Goal: Communication & Community: Answer question/provide support

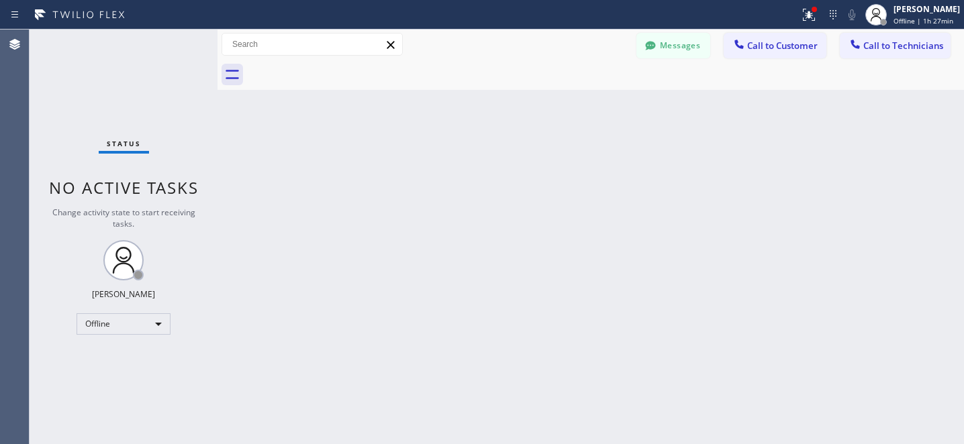
scroll to position [17, 0]
click at [103, 319] on div "Offline" at bounding box center [124, 324] width 94 height 21
click at [117, 349] on li "Offline" at bounding box center [122, 342] width 91 height 16
click at [132, 327] on div "Offline" at bounding box center [124, 324] width 94 height 21
drag, startPoint x: 116, startPoint y: 358, endPoint x: 129, endPoint y: 353, distance: 13.6
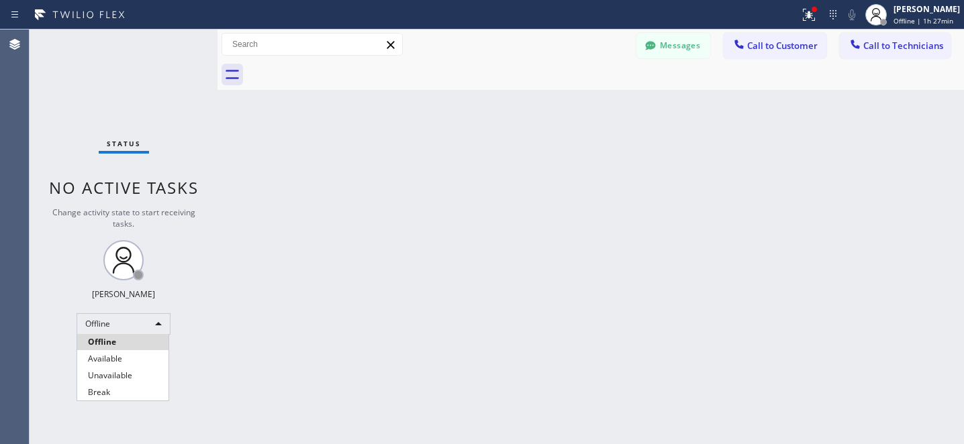
click at [115, 357] on li "Available" at bounding box center [122, 359] width 91 height 16
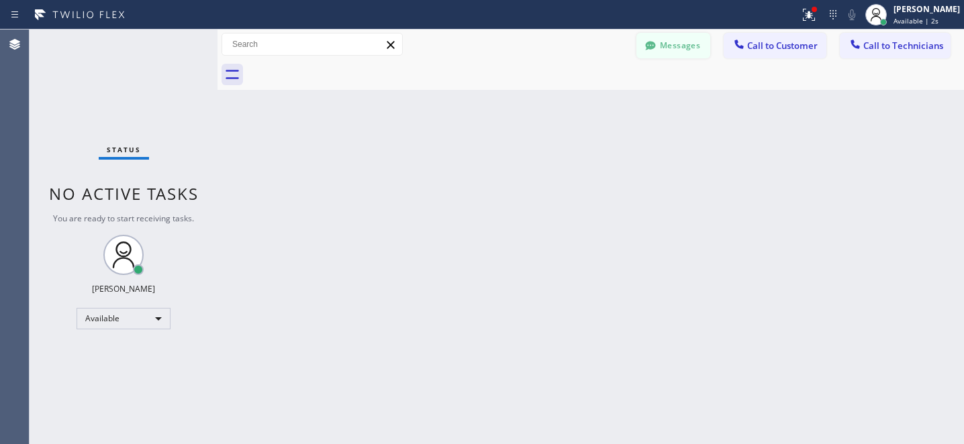
click at [668, 45] on button "Messages" at bounding box center [673, 46] width 74 height 26
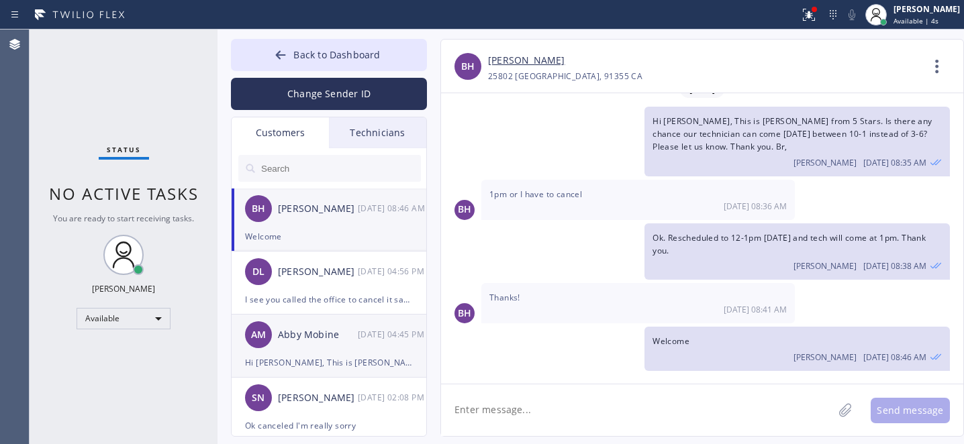
drag, startPoint x: 316, startPoint y: 342, endPoint x: 385, endPoint y: 277, distance: 94.0
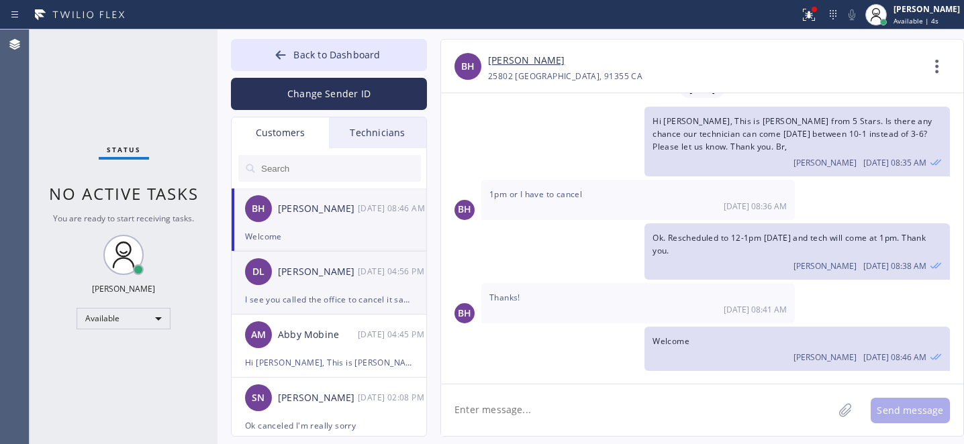
click at [316, 340] on div "Abby Mobine" at bounding box center [318, 335] width 80 height 15
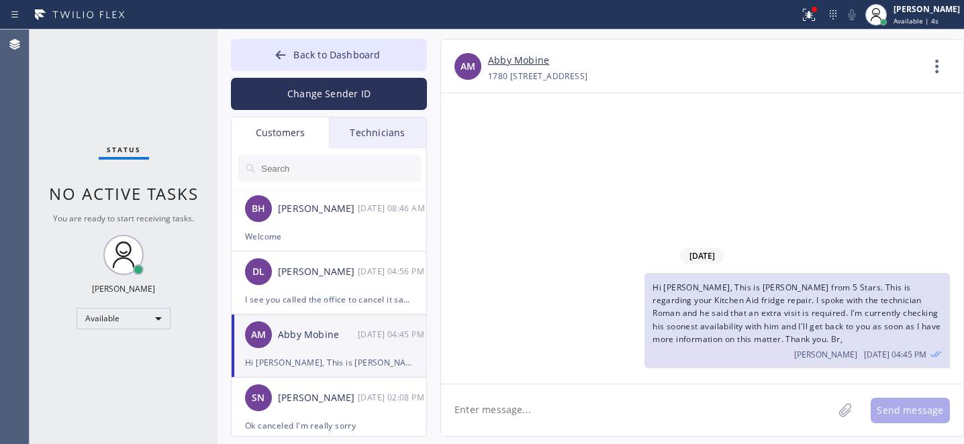
scroll to position [0, 0]
click at [520, 62] on link "Abby Mobine" at bounding box center [518, 60] width 61 height 15
click at [291, 46] on button "Back to Dashboard" at bounding box center [329, 55] width 196 height 32
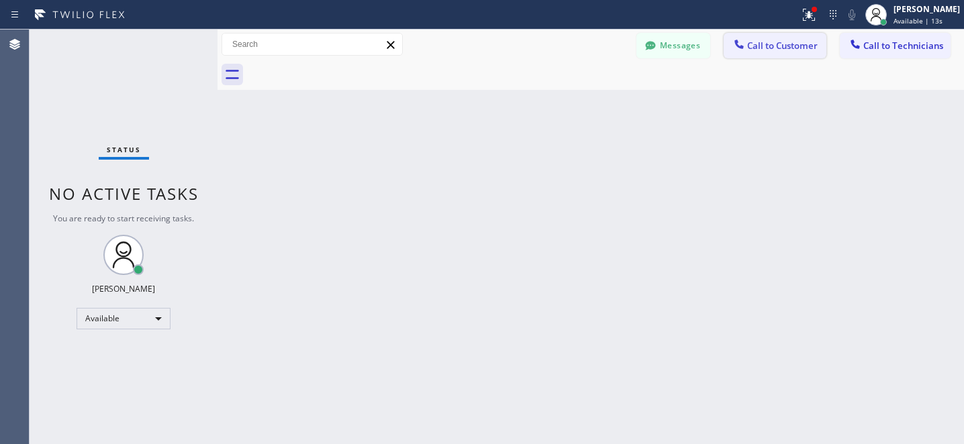
click at [755, 48] on span "Call to Customer" at bounding box center [782, 46] width 70 height 12
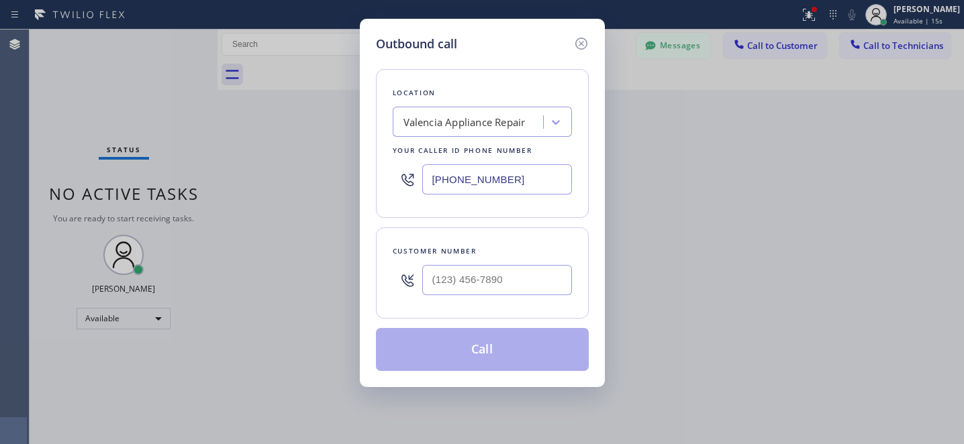
click at [464, 123] on div "Valencia Appliance Repair" at bounding box center [464, 122] width 122 height 15
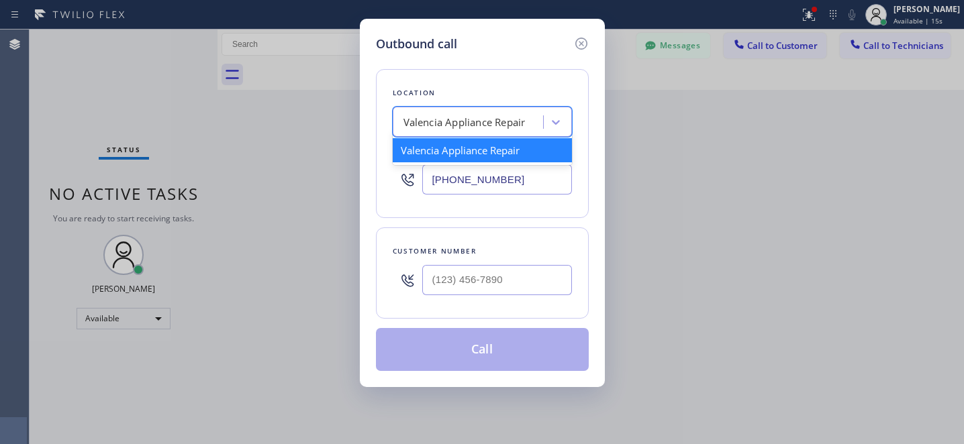
paste input "KitchenAid Repairs [GEOGRAPHIC_DATA]"
type input "KitchenAid Repairs [GEOGRAPHIC_DATA]"
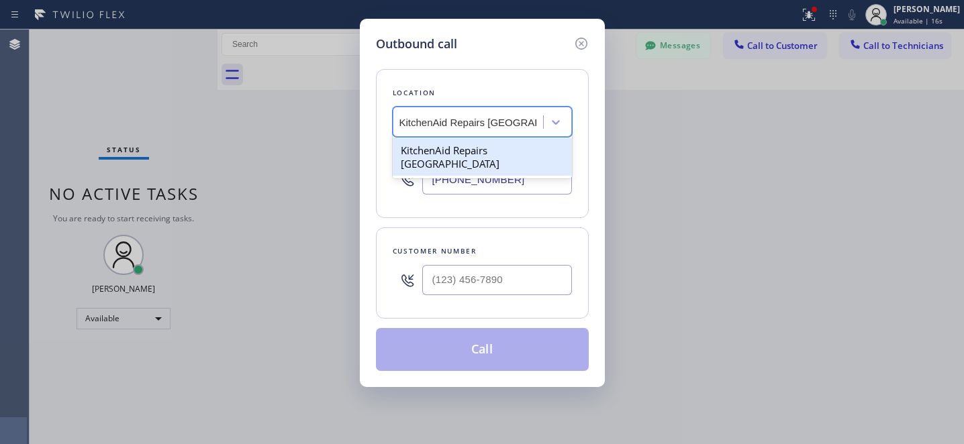
click at [464, 142] on div "KitchenAid Repairs [GEOGRAPHIC_DATA]" at bounding box center [482, 157] width 179 height 38
type input "[PHONE_NUMBER]"
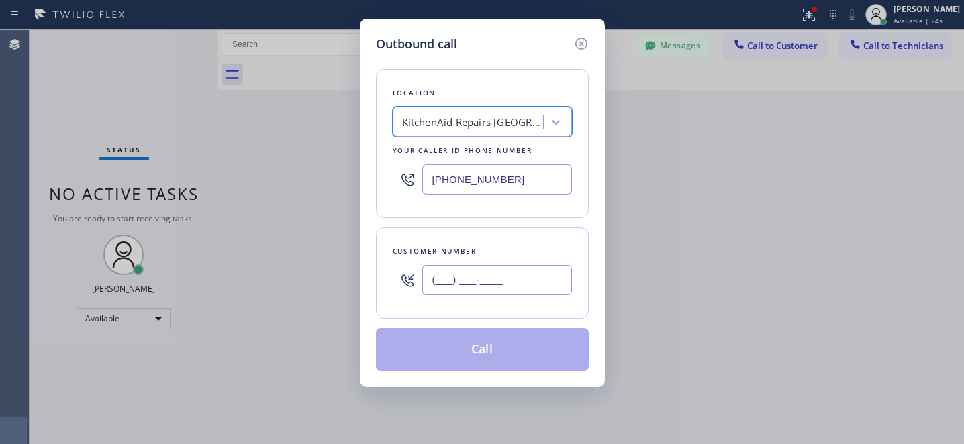
drag, startPoint x: 486, startPoint y: 284, endPoint x: 512, endPoint y: 290, distance: 26.9
click at [486, 284] on input "(___) ___-____" at bounding box center [497, 280] width 150 height 30
paste input "619) 701-3201"
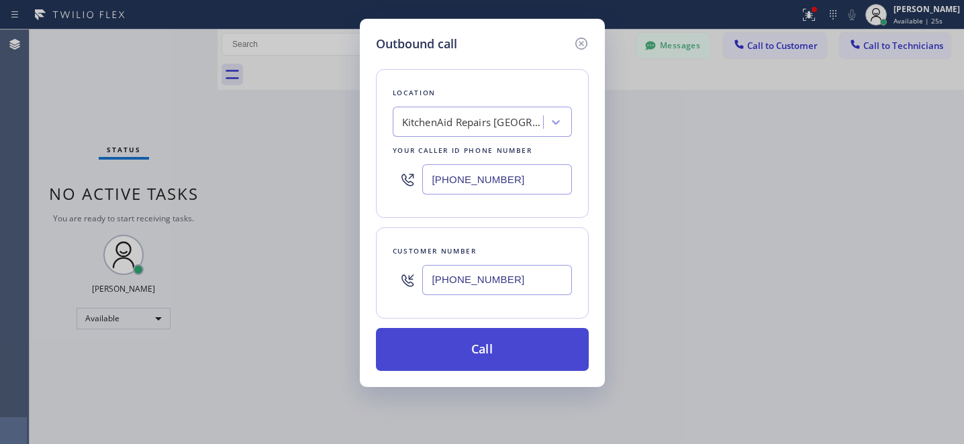
type input "[PHONE_NUMBER]"
click at [528, 358] on button "Call" at bounding box center [482, 349] width 213 height 43
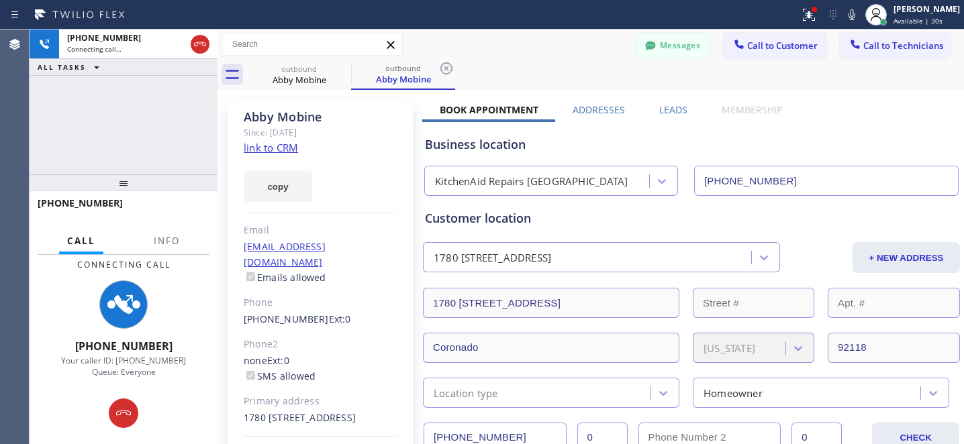
type input "[PHONE_NUMBER]"
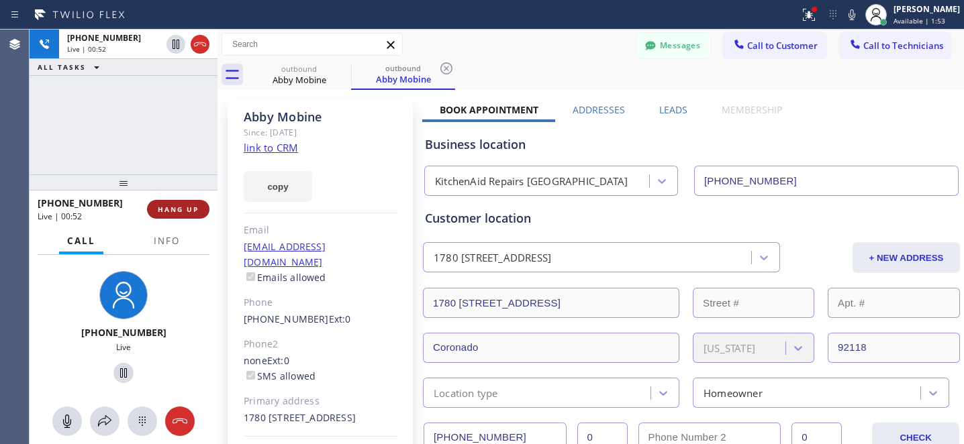
click at [175, 207] on span "HANG UP" at bounding box center [178, 209] width 41 height 9
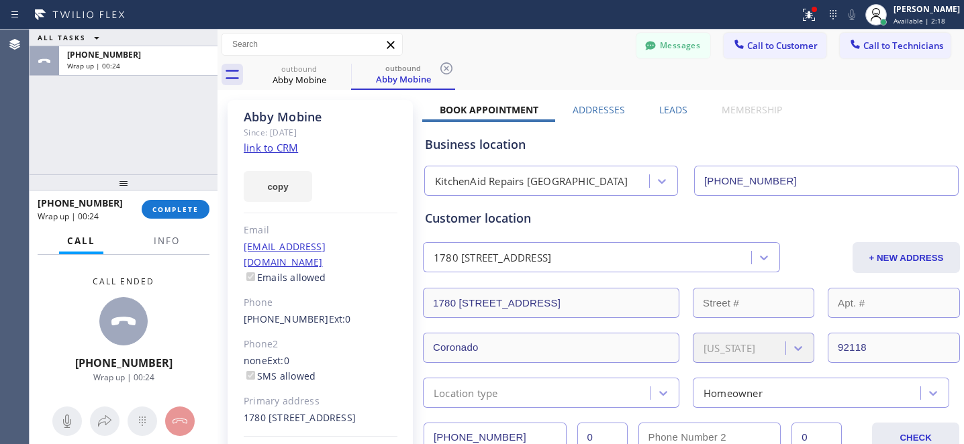
click at [450, 64] on icon at bounding box center [446, 68] width 12 height 12
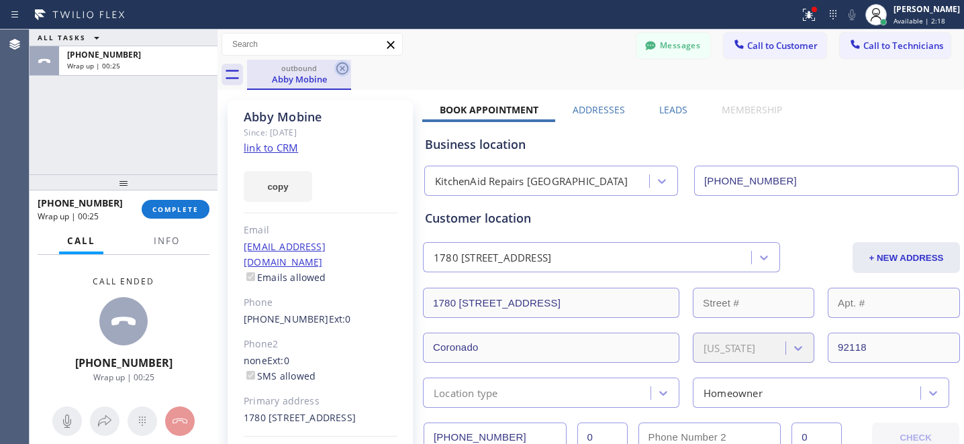
click at [342, 70] on icon at bounding box center [342, 68] width 16 height 16
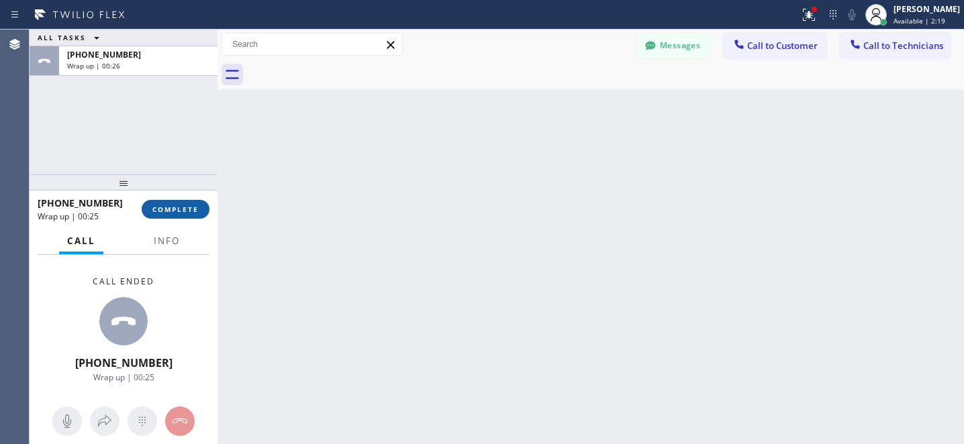
click at [192, 214] on button "COMPLETE" at bounding box center [176, 209] width 68 height 19
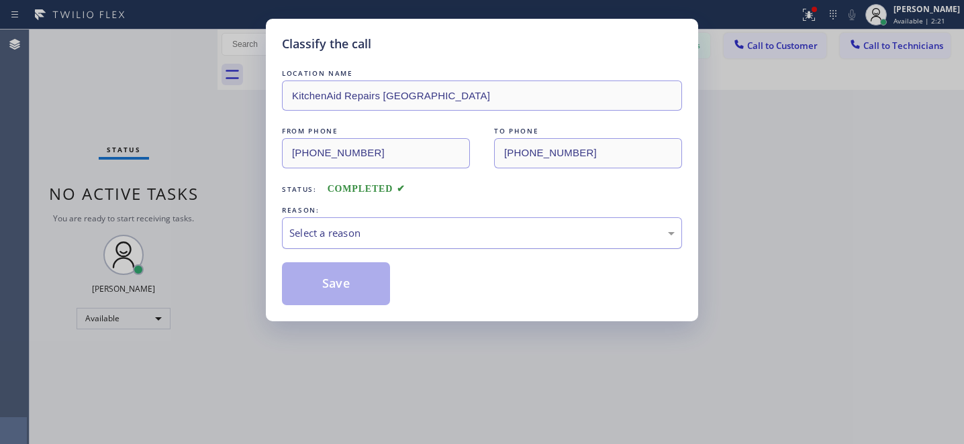
click at [394, 242] on div "Select a reason" at bounding box center [482, 234] width 400 height 32
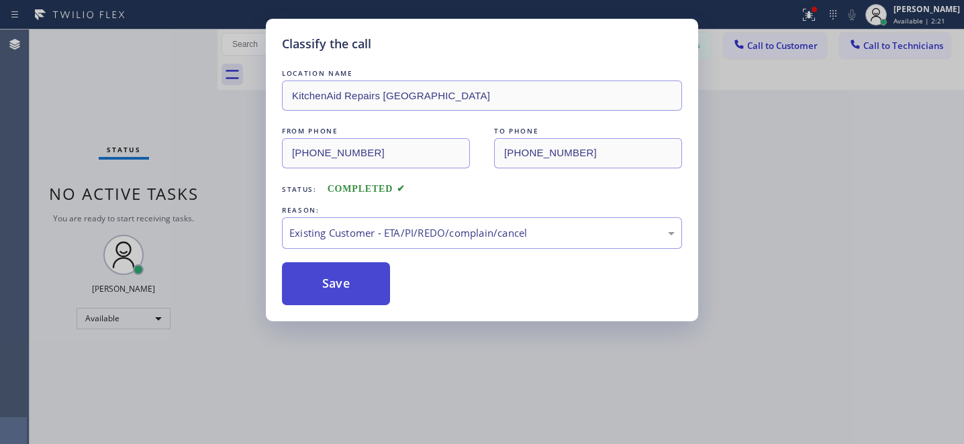
click at [344, 289] on button "Save" at bounding box center [336, 283] width 108 height 43
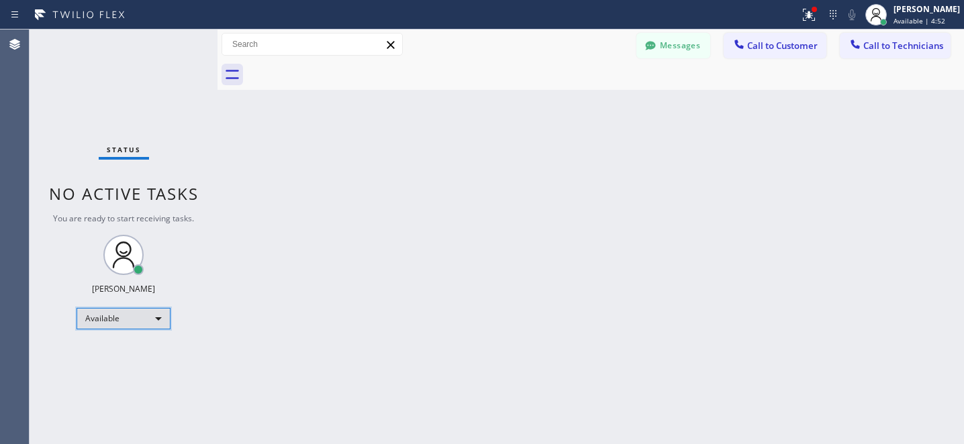
click at [124, 312] on div "Available" at bounding box center [124, 318] width 94 height 21
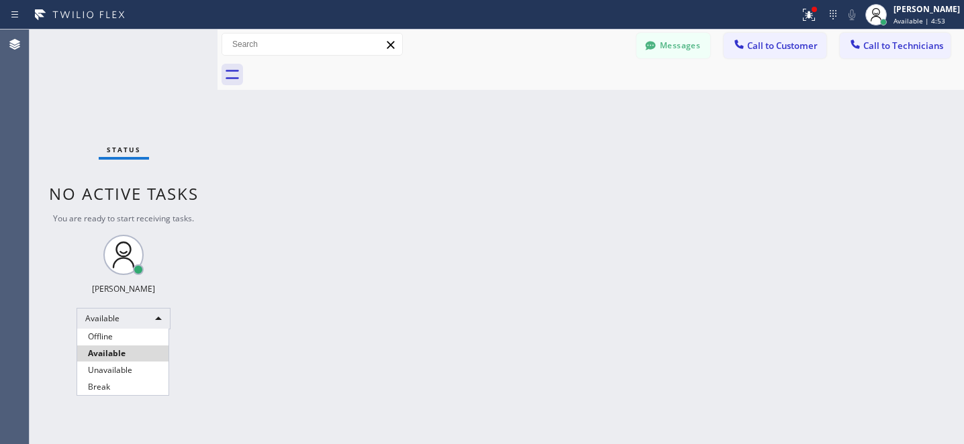
drag, startPoint x: 119, startPoint y: 334, endPoint x: 167, endPoint y: 336, distance: 47.7
click at [119, 332] on li "Offline" at bounding box center [122, 337] width 91 height 16
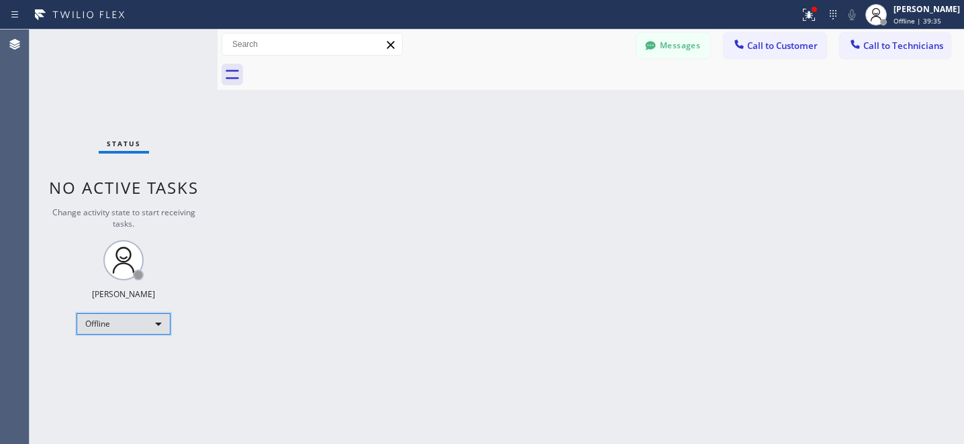
click at [136, 321] on div "Offline" at bounding box center [124, 324] width 94 height 21
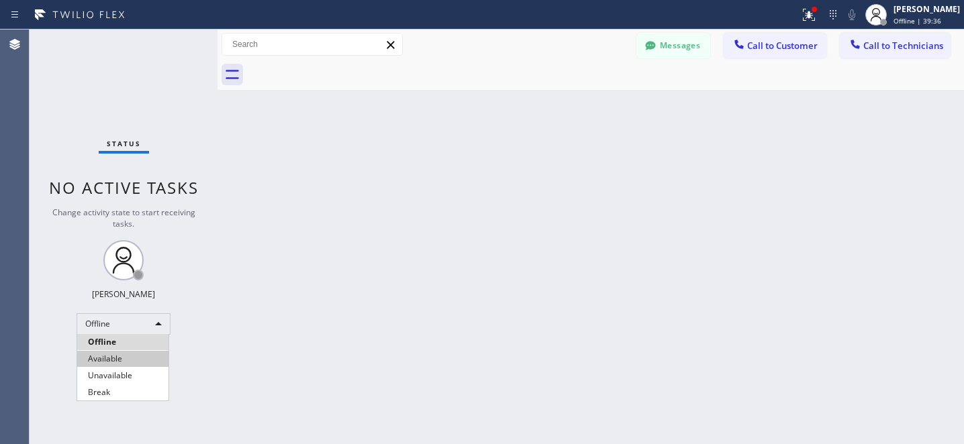
click at [123, 358] on li "Available" at bounding box center [122, 359] width 91 height 16
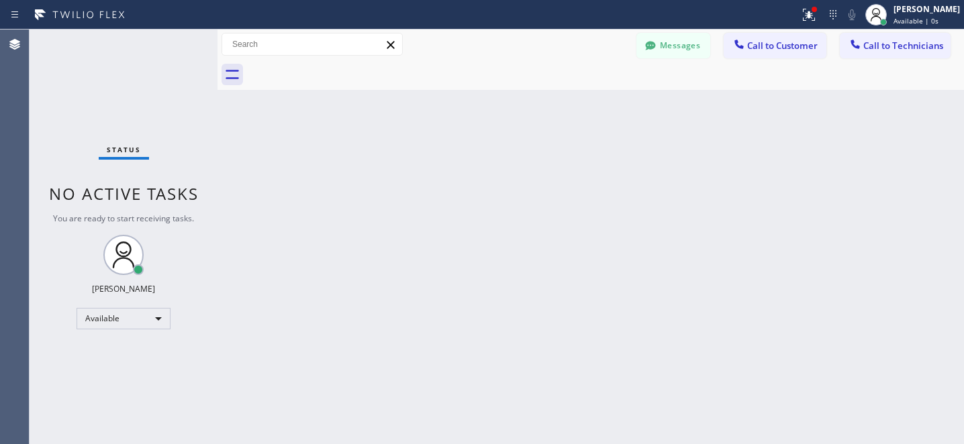
click at [883, 53] on button "Call to Technicians" at bounding box center [895, 46] width 111 height 26
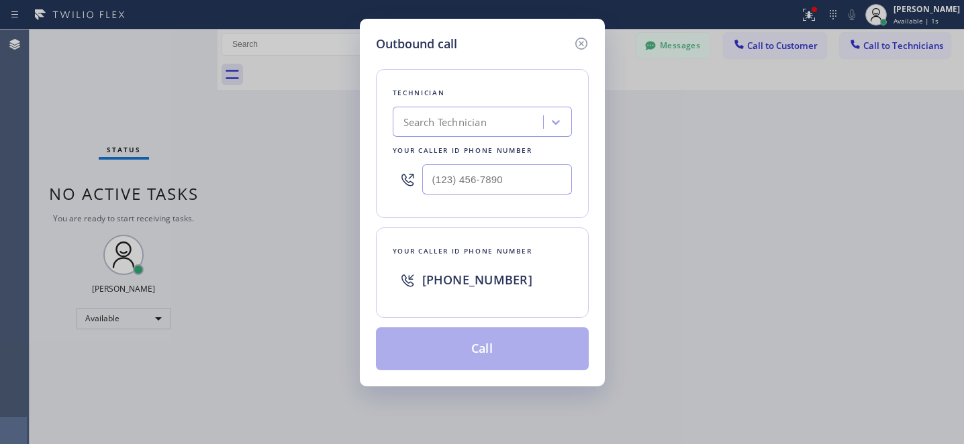
click at [457, 126] on div "Search Technician" at bounding box center [444, 122] width 83 height 15
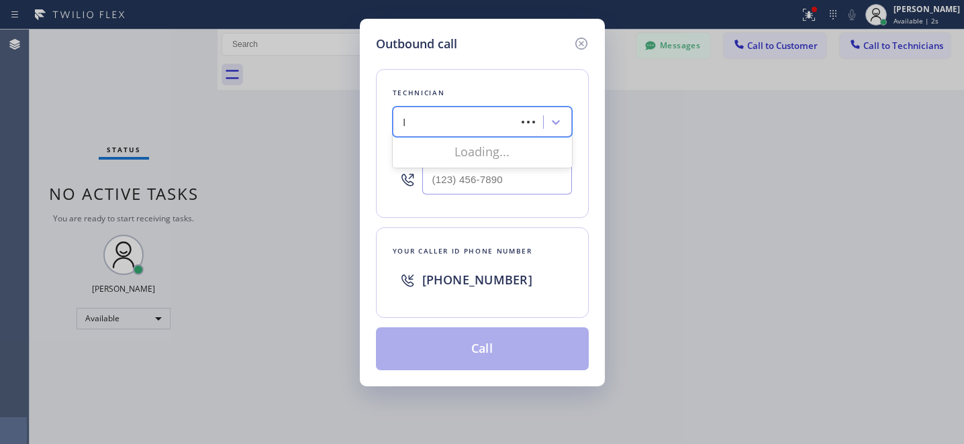
type input "l"
type input "la art"
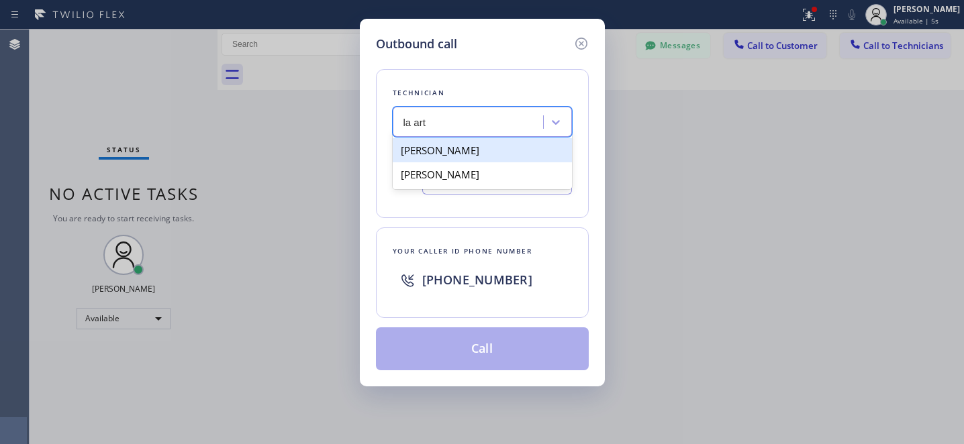
click at [426, 156] on div "[PERSON_NAME]" at bounding box center [482, 150] width 179 height 24
type input "[PHONE_NUMBER]"
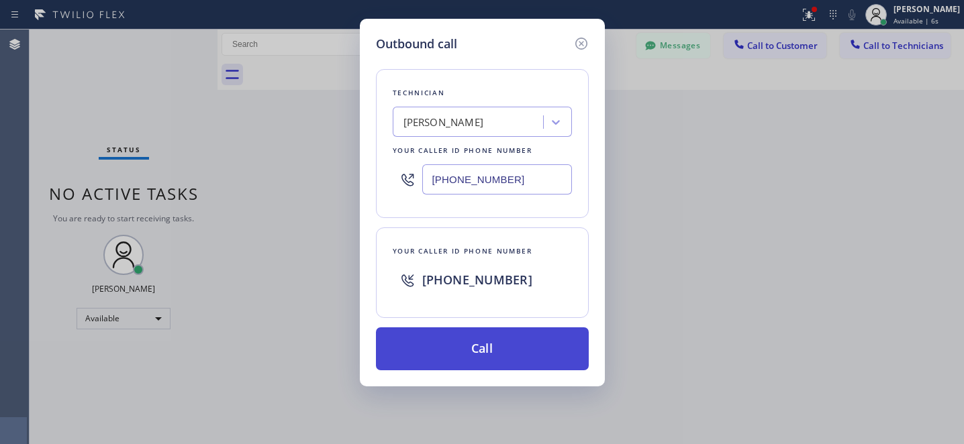
click at [518, 356] on button "Call" at bounding box center [482, 349] width 213 height 43
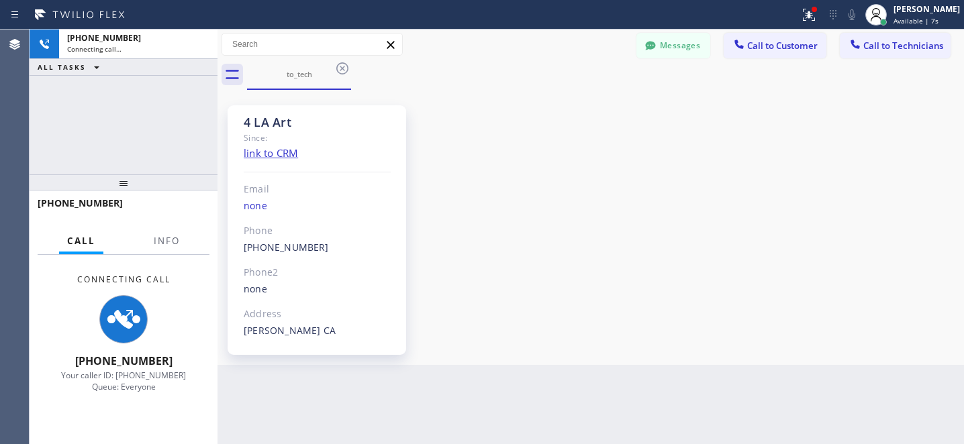
scroll to position [99, 0]
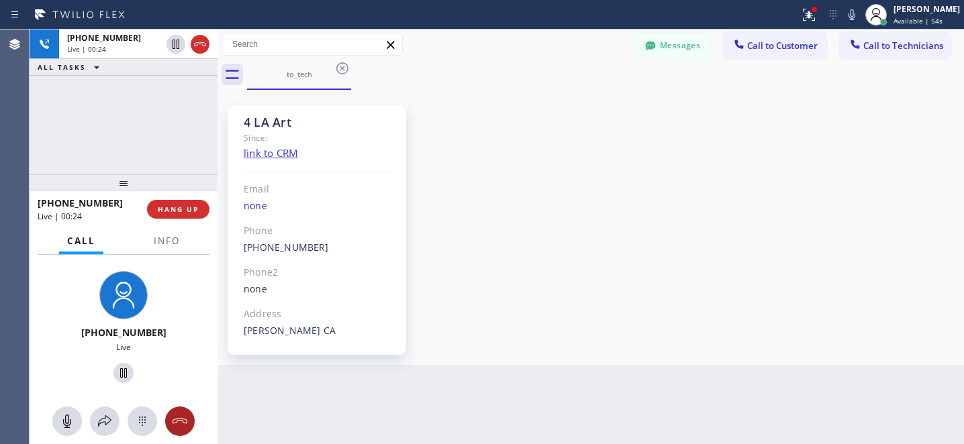
drag, startPoint x: 184, startPoint y: 420, endPoint x: 490, endPoint y: 423, distance: 306.1
click at [185, 420] on icon at bounding box center [180, 422] width 16 height 16
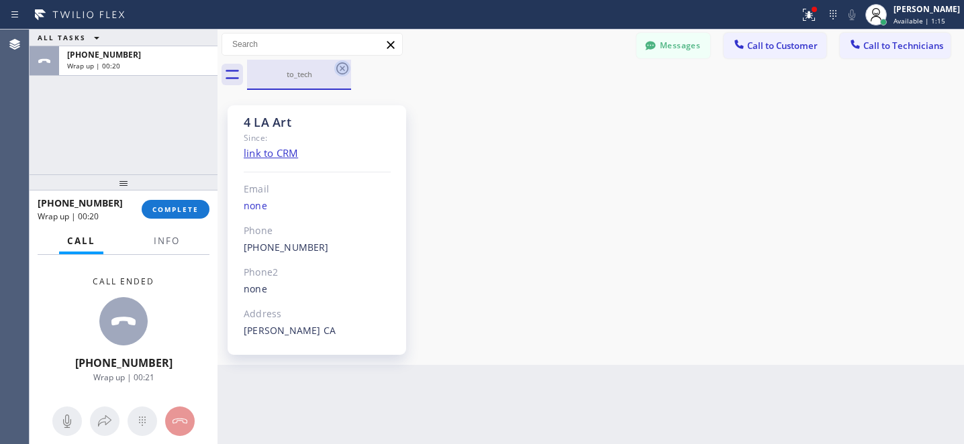
click at [342, 71] on icon at bounding box center [342, 68] width 16 height 16
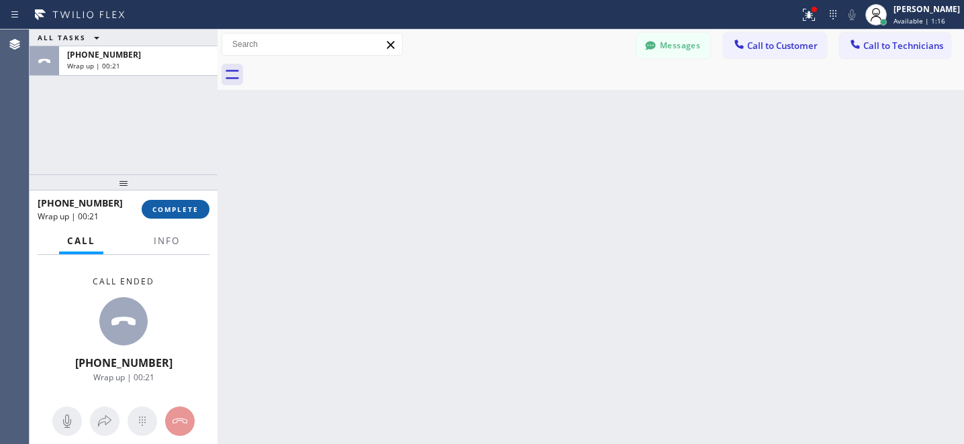
click at [183, 217] on button "COMPLETE" at bounding box center [176, 209] width 68 height 19
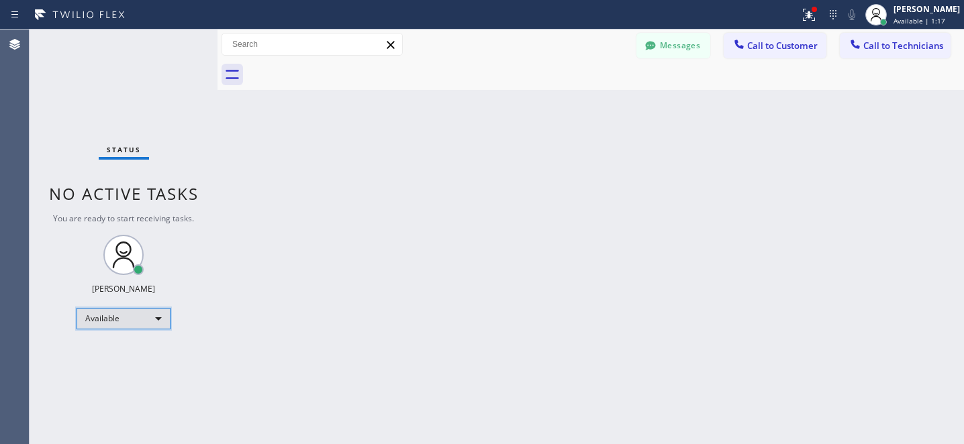
click at [128, 325] on div "Available" at bounding box center [124, 318] width 94 height 21
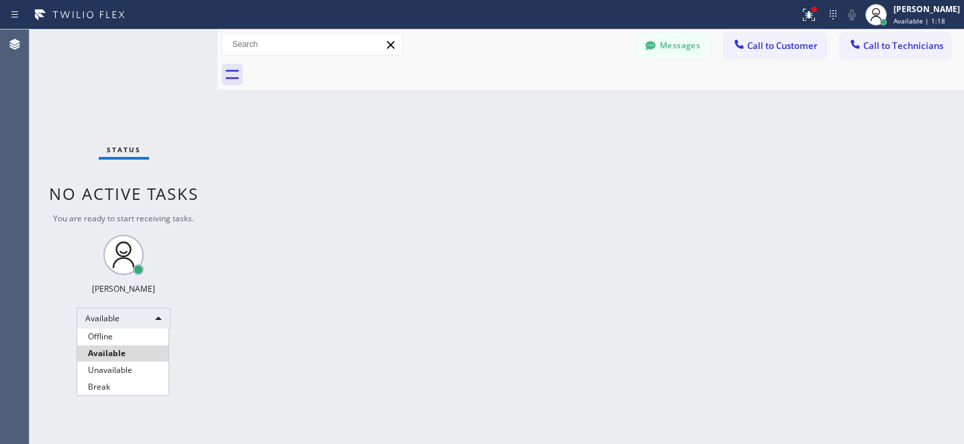
click at [115, 346] on li "Available" at bounding box center [122, 354] width 91 height 16
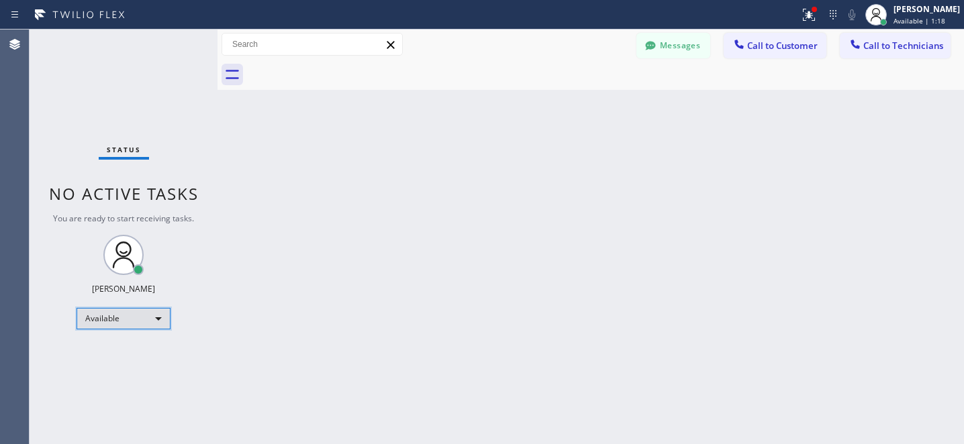
click at [130, 324] on div "Available" at bounding box center [124, 318] width 94 height 21
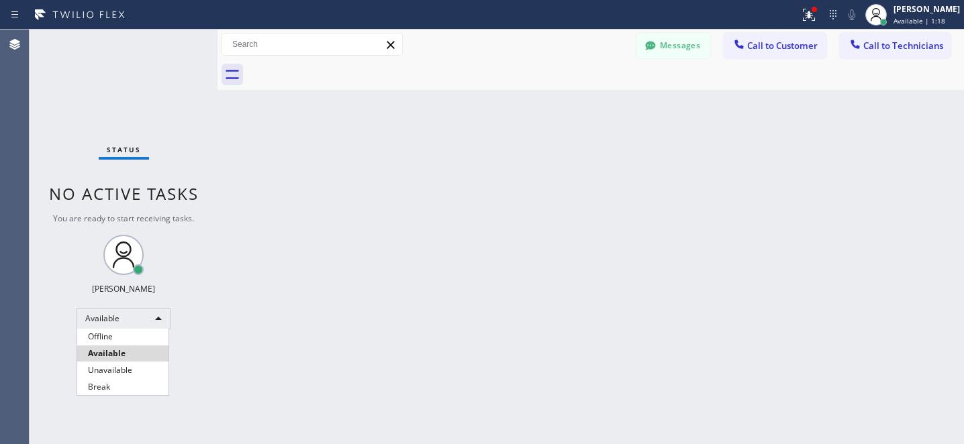
click at [111, 343] on li "Offline" at bounding box center [122, 337] width 91 height 16
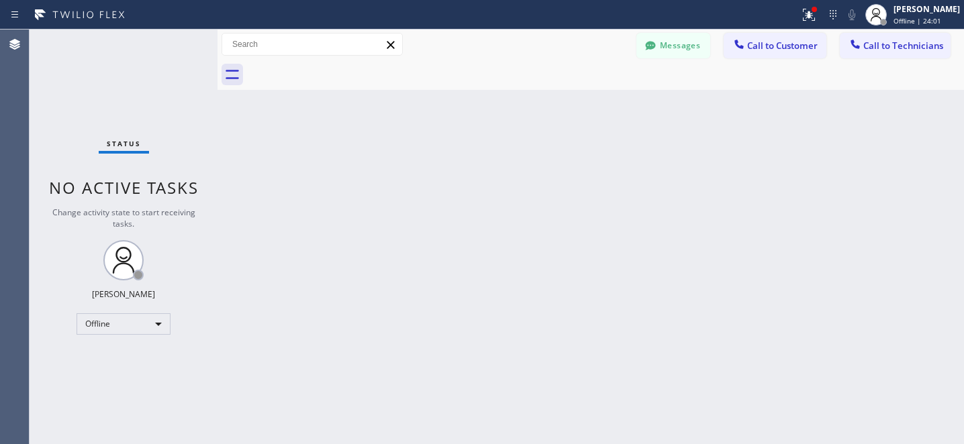
click at [133, 337] on div "Status No active tasks Change activity state to start receiving tasks. [PERSON_…" at bounding box center [124, 237] width 188 height 415
click at [132, 323] on div "Offline" at bounding box center [124, 324] width 94 height 21
drag, startPoint x: 121, startPoint y: 359, endPoint x: 127, endPoint y: 349, distance: 11.7
click at [120, 359] on li "Available" at bounding box center [122, 359] width 91 height 16
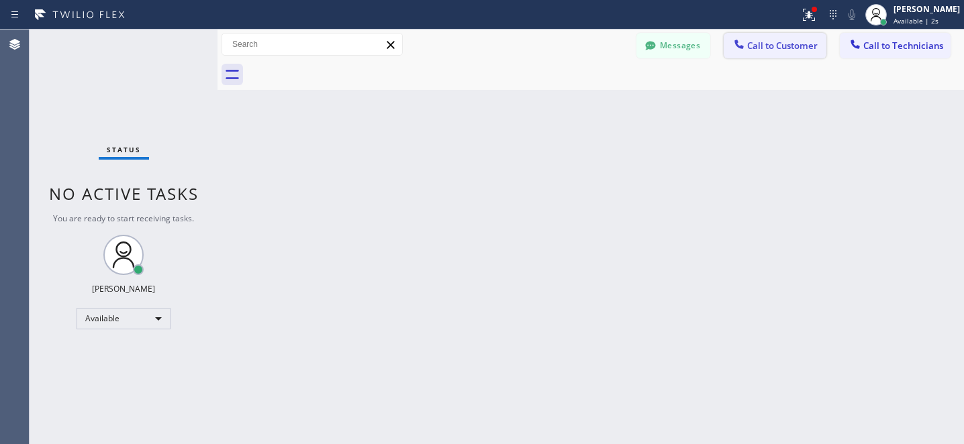
click at [781, 54] on button "Call to Customer" at bounding box center [775, 46] width 103 height 26
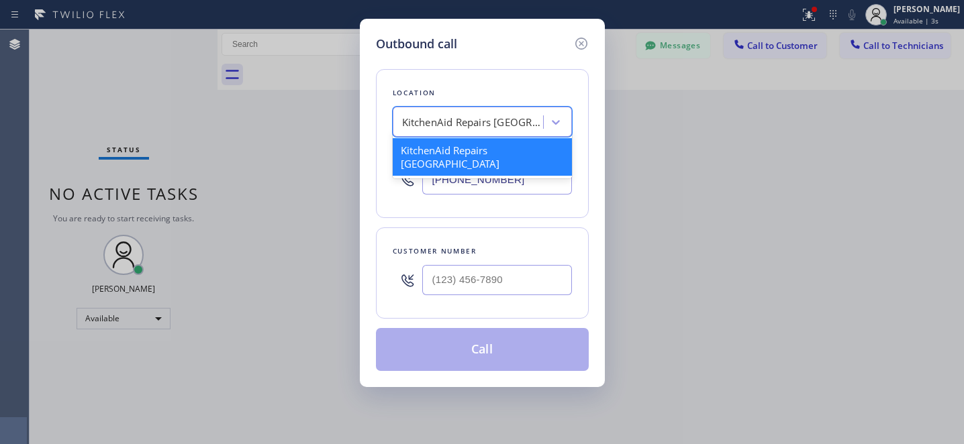
click at [455, 124] on div "KitchenAid Repairs [GEOGRAPHIC_DATA]" at bounding box center [472, 122] width 141 height 15
paste input "5 Star Appliance Repair"
type input "5 Star Appliance Repair"
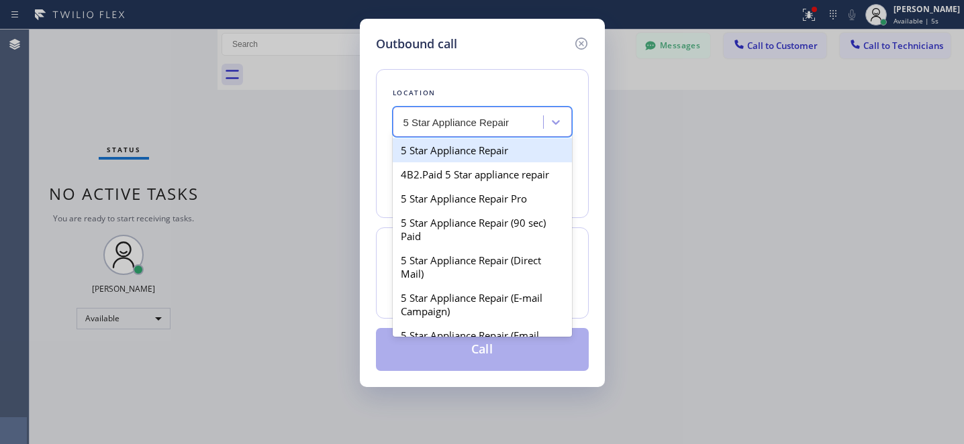
click at [448, 148] on div "5 Star Appliance Repair" at bounding box center [482, 150] width 179 height 24
type input "[PHONE_NUMBER]"
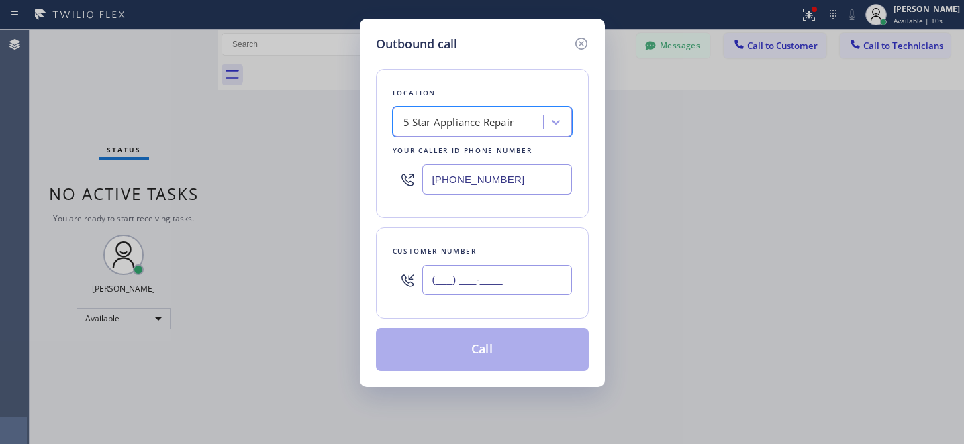
click at [495, 283] on input "(___) ___-____" at bounding box center [497, 280] width 150 height 30
paste input "310) 663-3662"
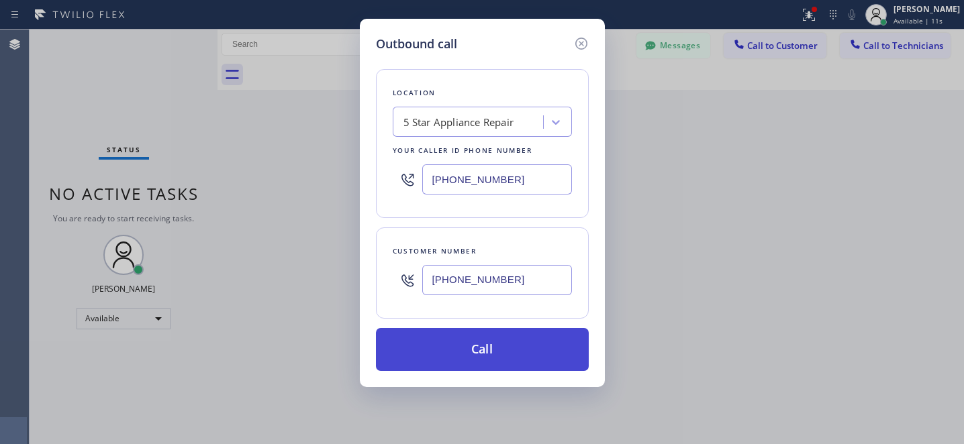
type input "[PHONE_NUMBER]"
click at [520, 338] on button "Call" at bounding box center [482, 349] width 213 height 43
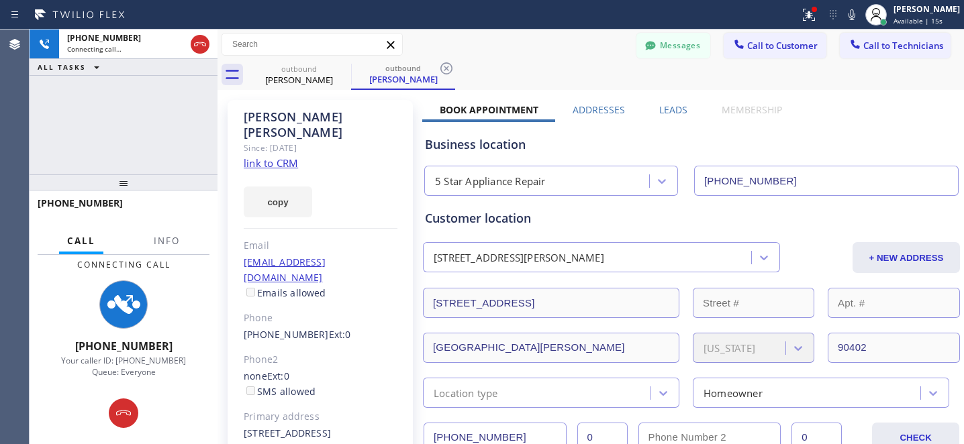
type input "[PHONE_NUMBER]"
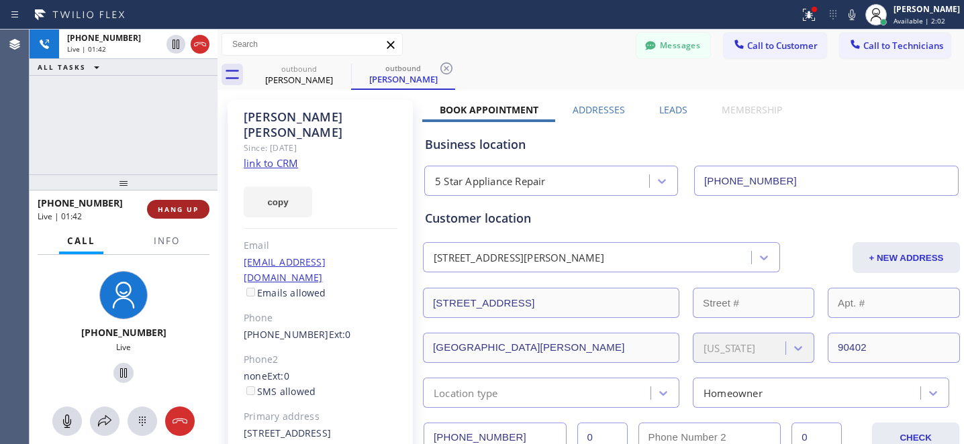
click at [191, 214] on button "HANG UP" at bounding box center [178, 209] width 62 height 19
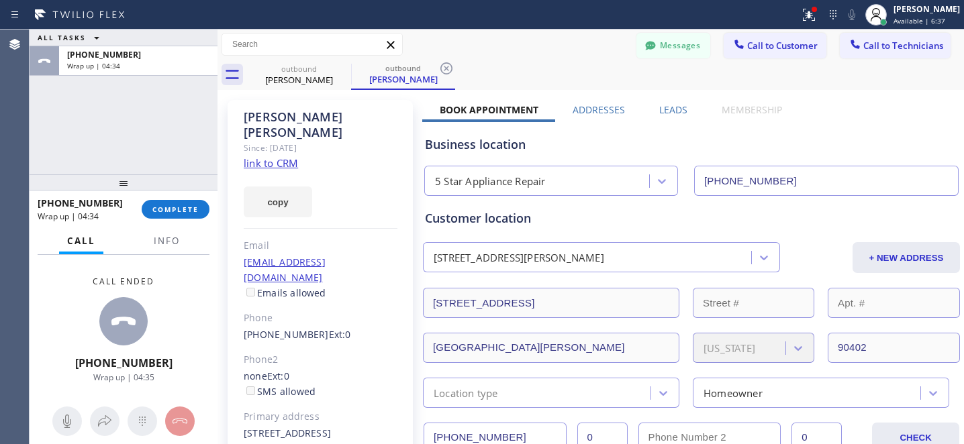
click at [446, 66] on icon at bounding box center [446, 68] width 16 height 16
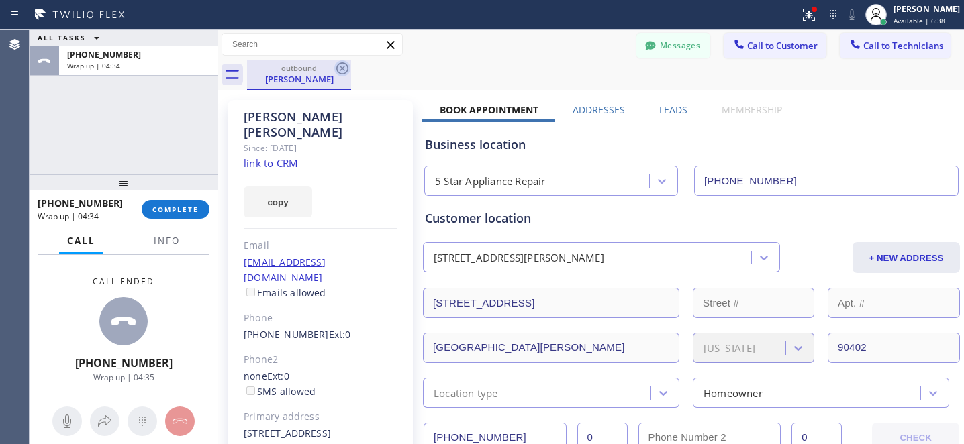
click at [342, 66] on icon at bounding box center [342, 68] width 16 height 16
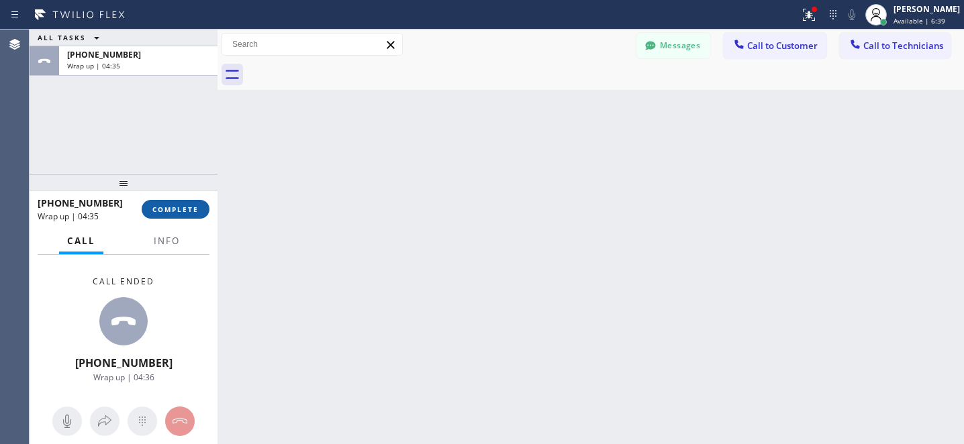
click at [168, 214] on button "COMPLETE" at bounding box center [176, 209] width 68 height 19
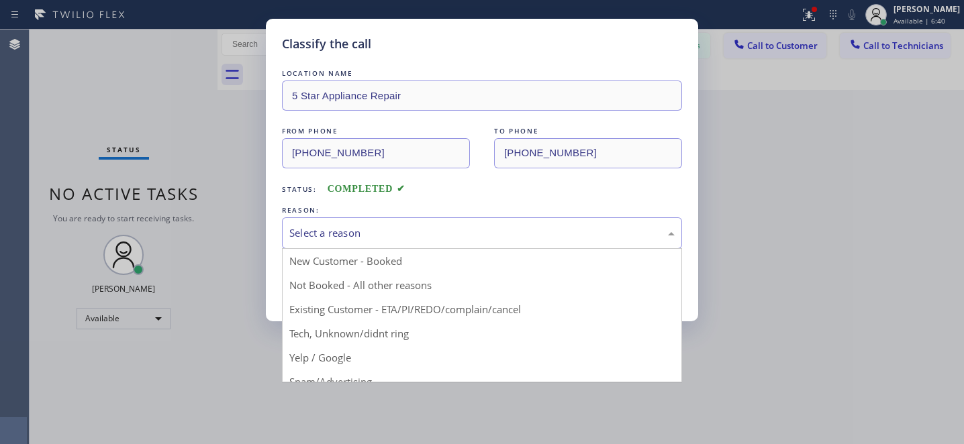
click at [350, 233] on div "Select a reason" at bounding box center [481, 233] width 385 height 15
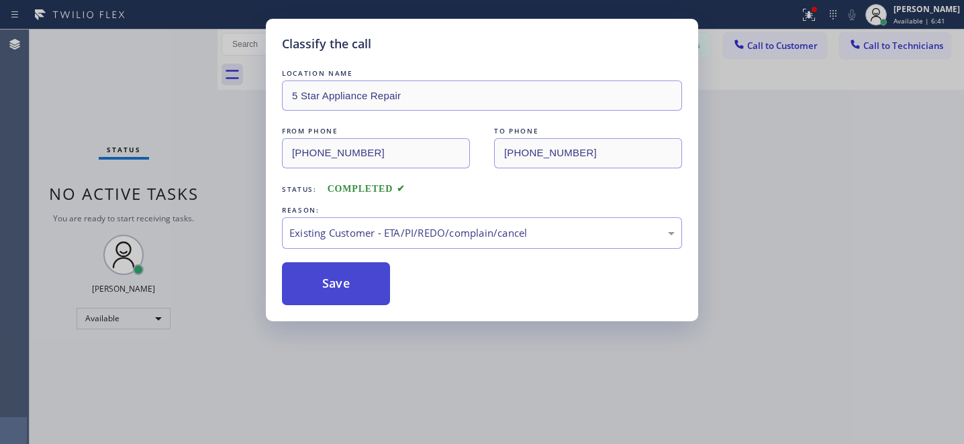
click at [361, 295] on button "Save" at bounding box center [336, 283] width 108 height 43
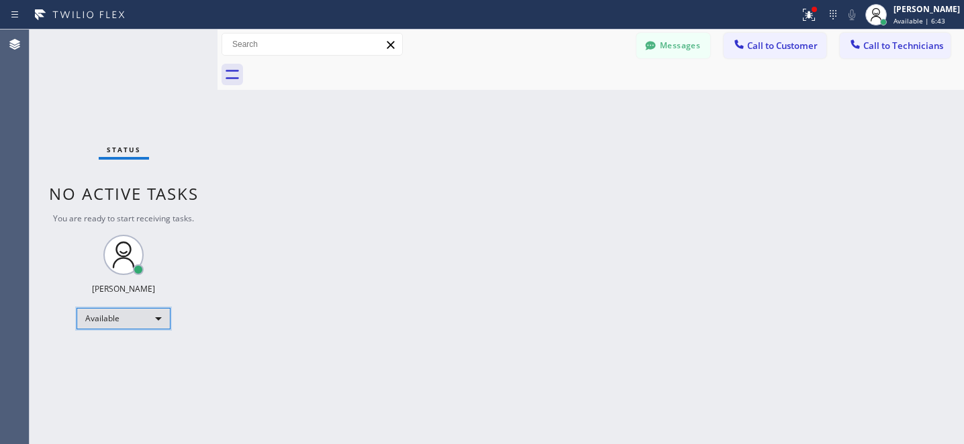
click at [130, 316] on div "Available" at bounding box center [124, 318] width 94 height 21
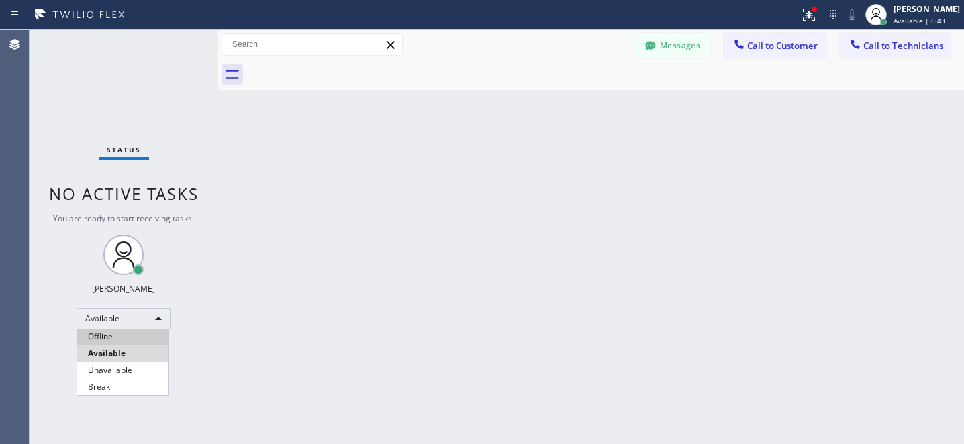
click at [111, 330] on li "Offline" at bounding box center [122, 337] width 91 height 16
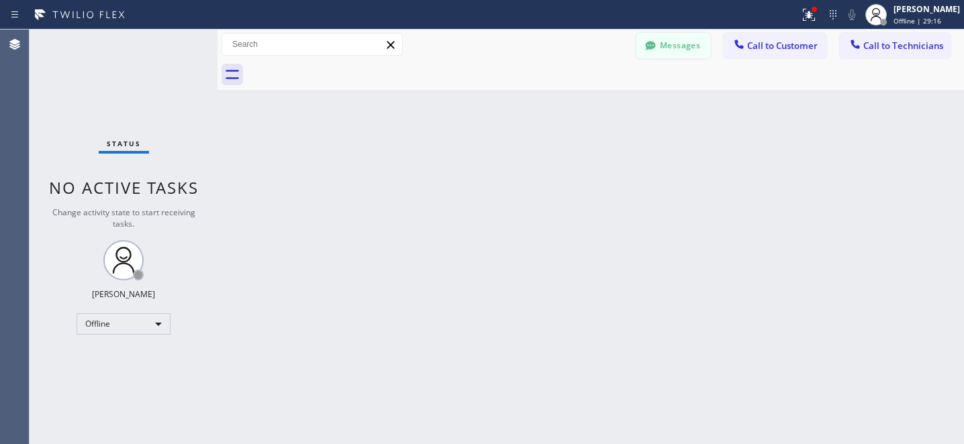
click at [659, 55] on button "Messages" at bounding box center [673, 46] width 74 height 26
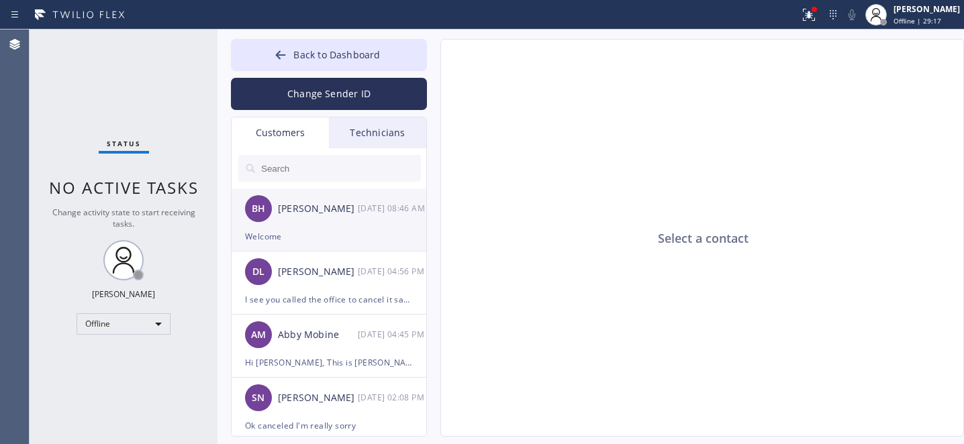
click at [306, 242] on div "Welcome" at bounding box center [329, 236] width 168 height 15
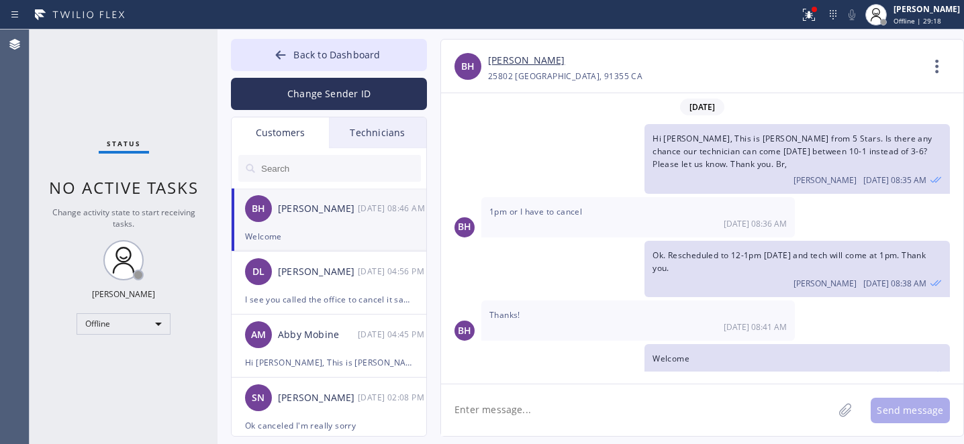
scroll to position [17, 0]
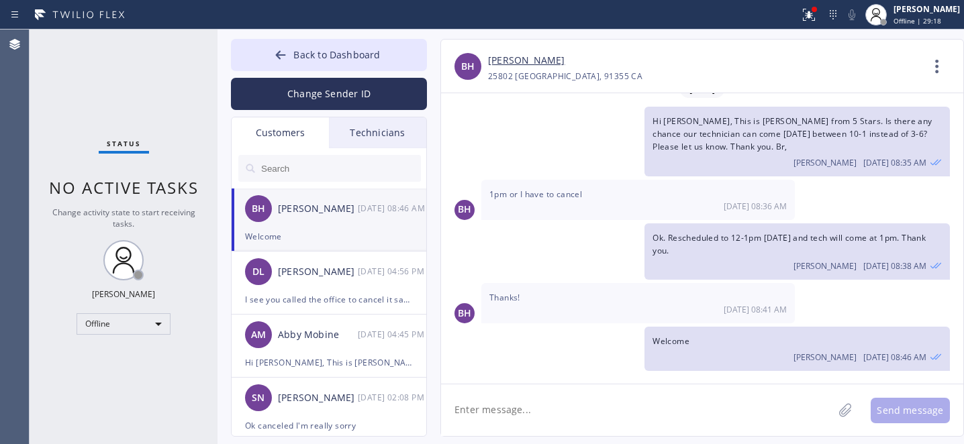
click at [502, 61] on link "[PERSON_NAME]" at bounding box center [526, 60] width 77 height 15
click at [294, 60] on span "Back to Dashboard" at bounding box center [336, 54] width 87 height 13
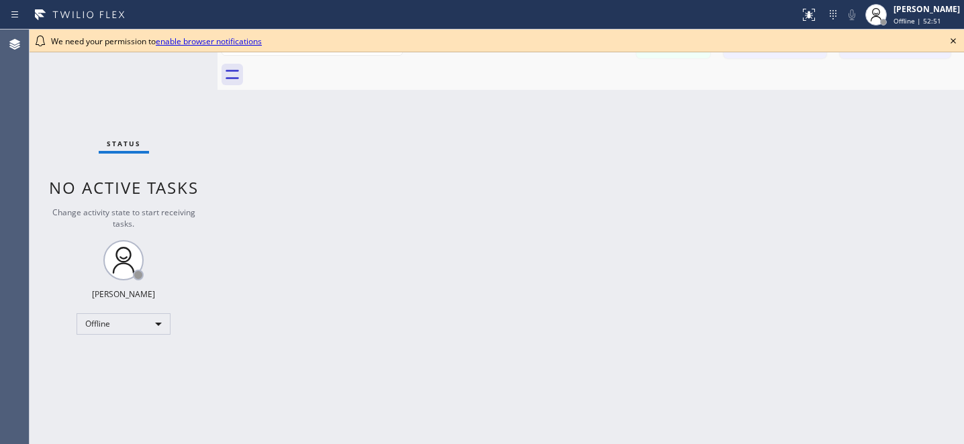
click at [955, 40] on icon at bounding box center [953, 41] width 16 height 16
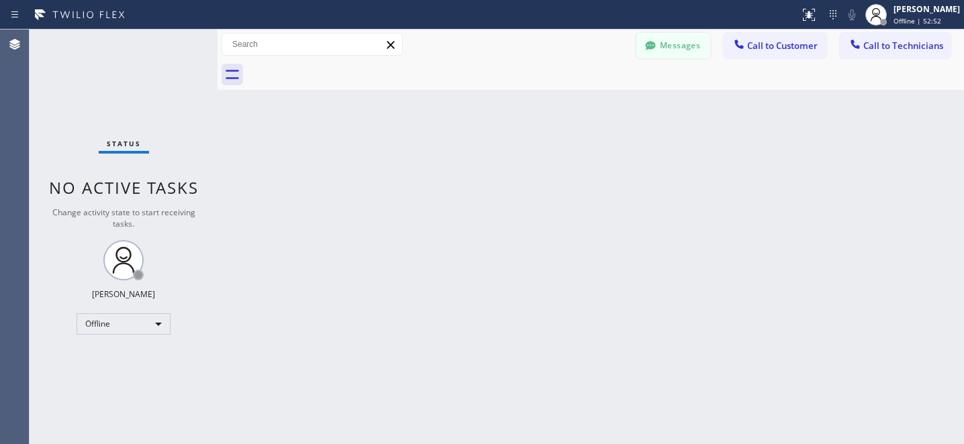
click at [678, 53] on button "Messages" at bounding box center [673, 46] width 74 height 26
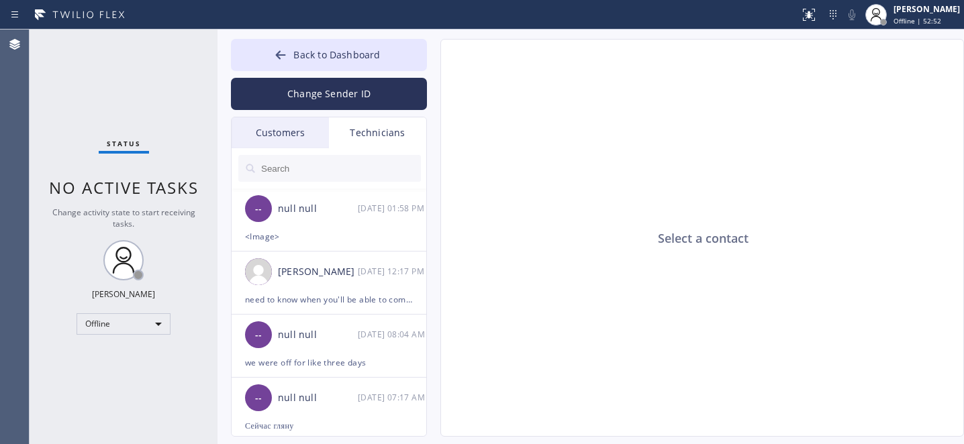
click at [271, 130] on div "Customers" at bounding box center [280, 132] width 97 height 31
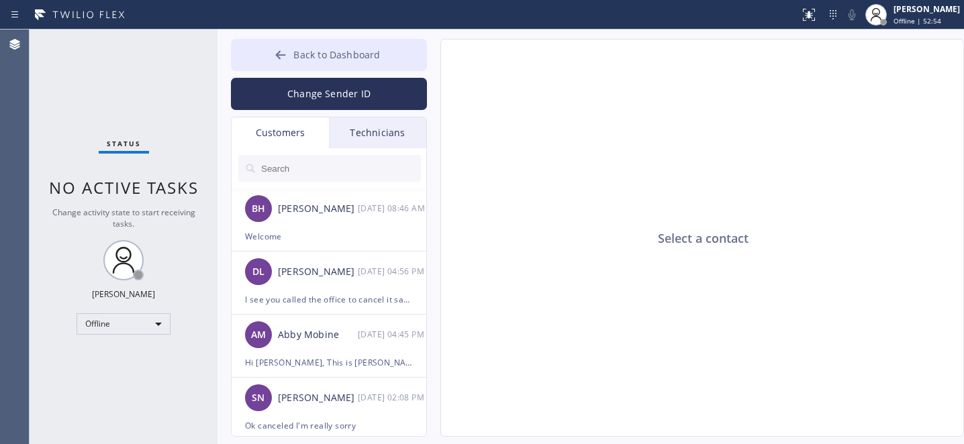
click at [302, 59] on span "Back to Dashboard" at bounding box center [336, 54] width 87 height 13
